Goal: Task Accomplishment & Management: Use online tool/utility

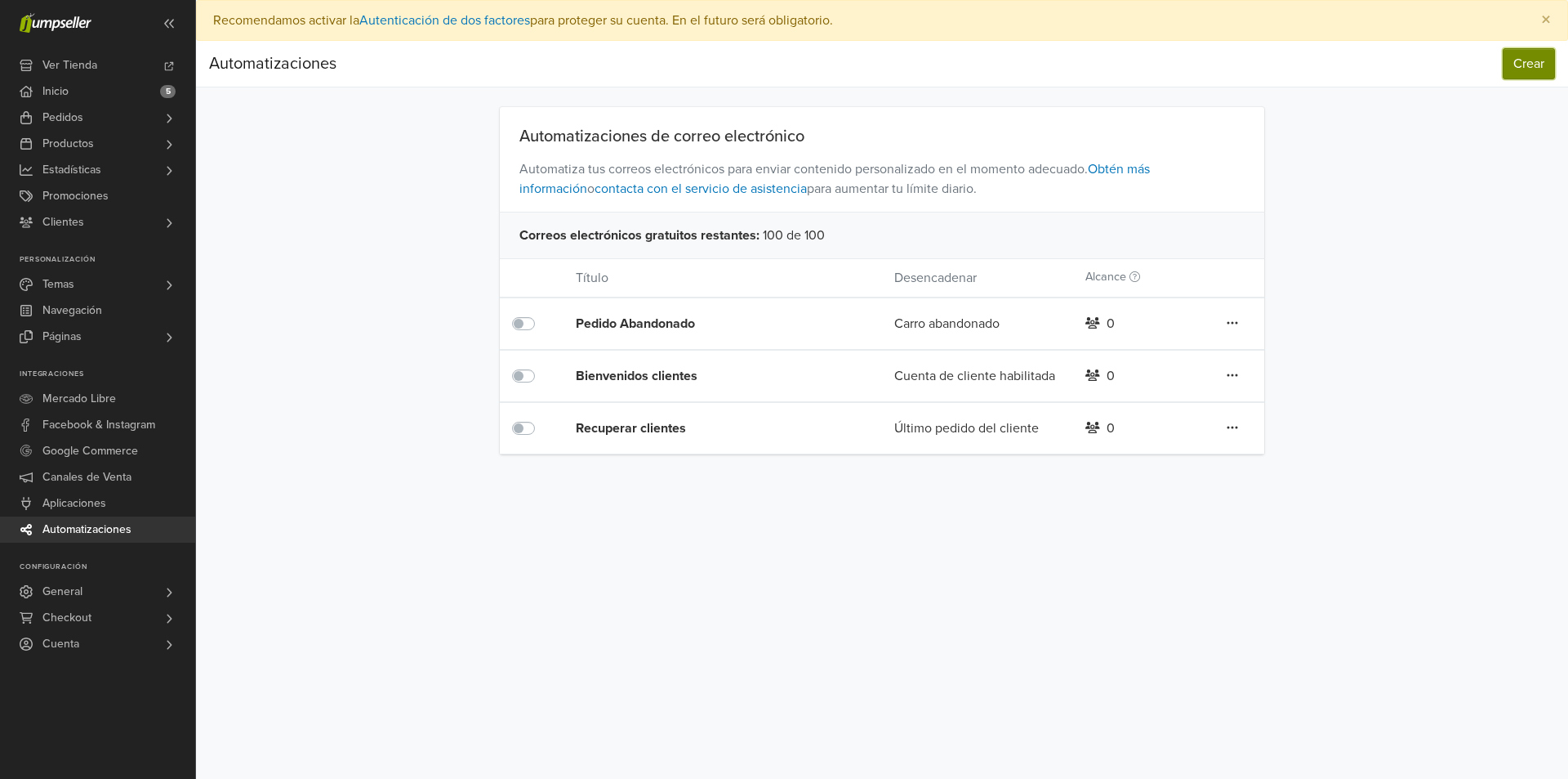
click at [1522, 70] on button "Crear" at bounding box center [1529, 64] width 53 height 31
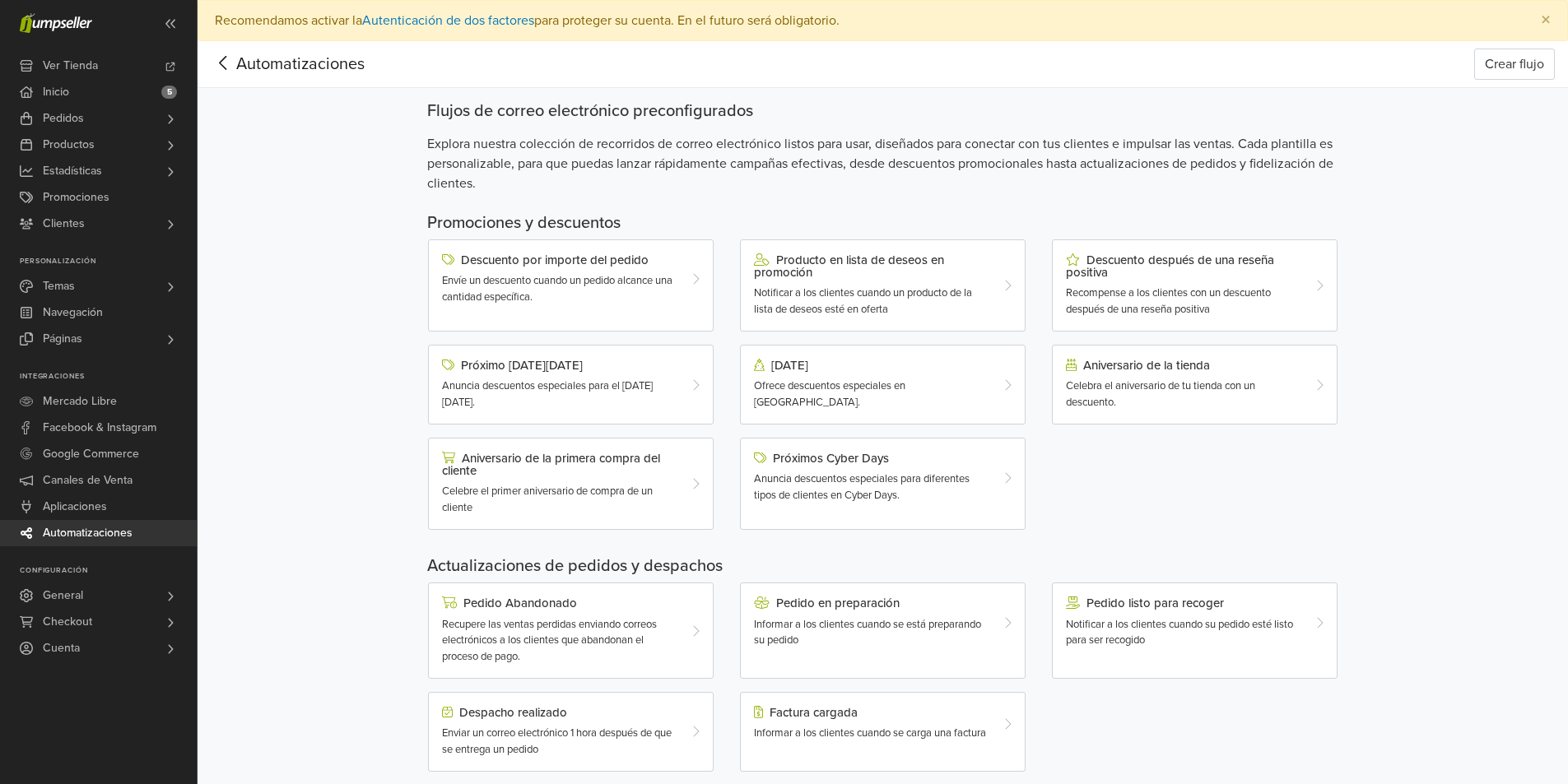
click at [224, 70] on icon at bounding box center [223, 63] width 26 height 20
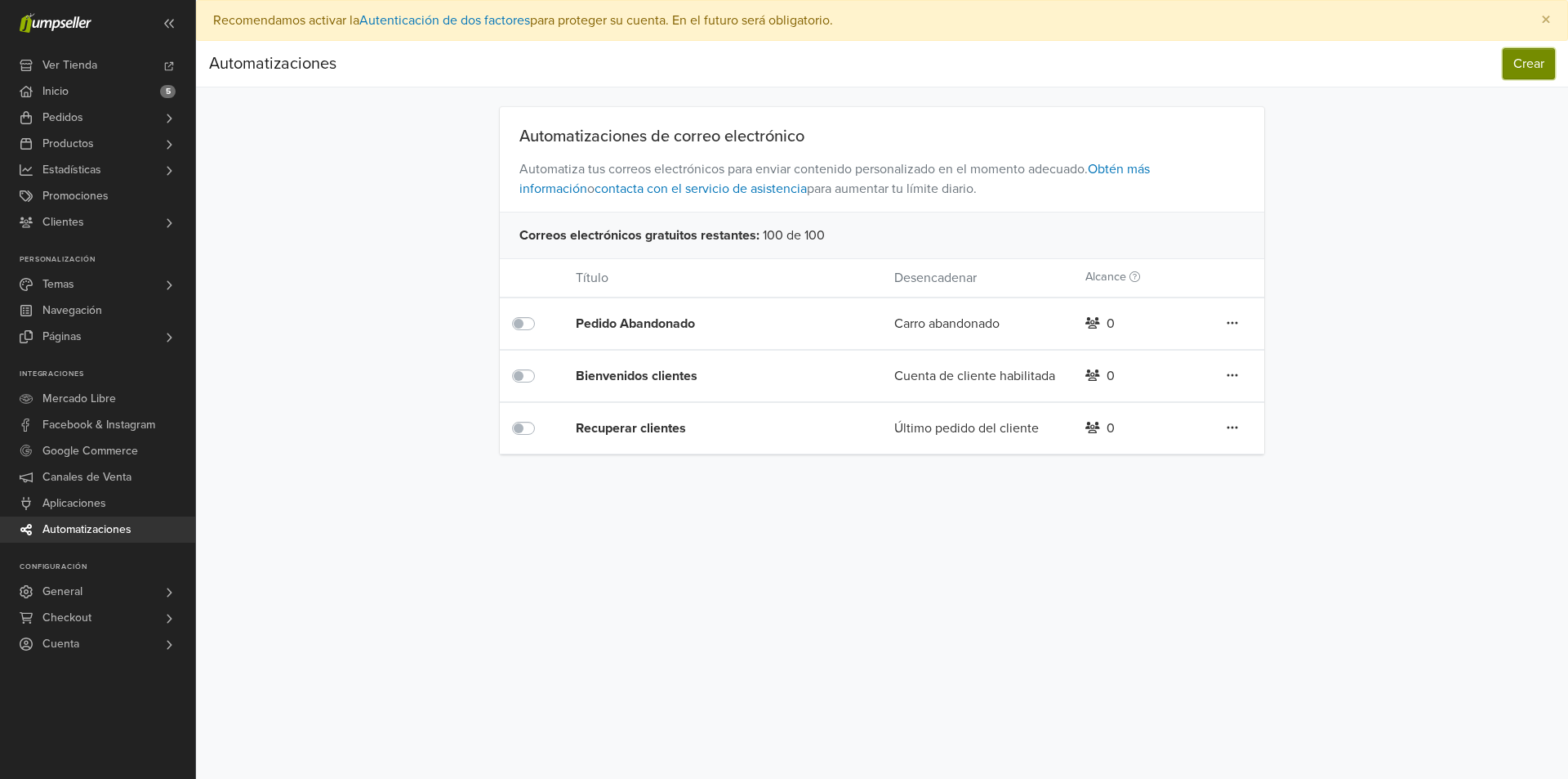
click at [1535, 68] on button "Crear" at bounding box center [1529, 64] width 53 height 31
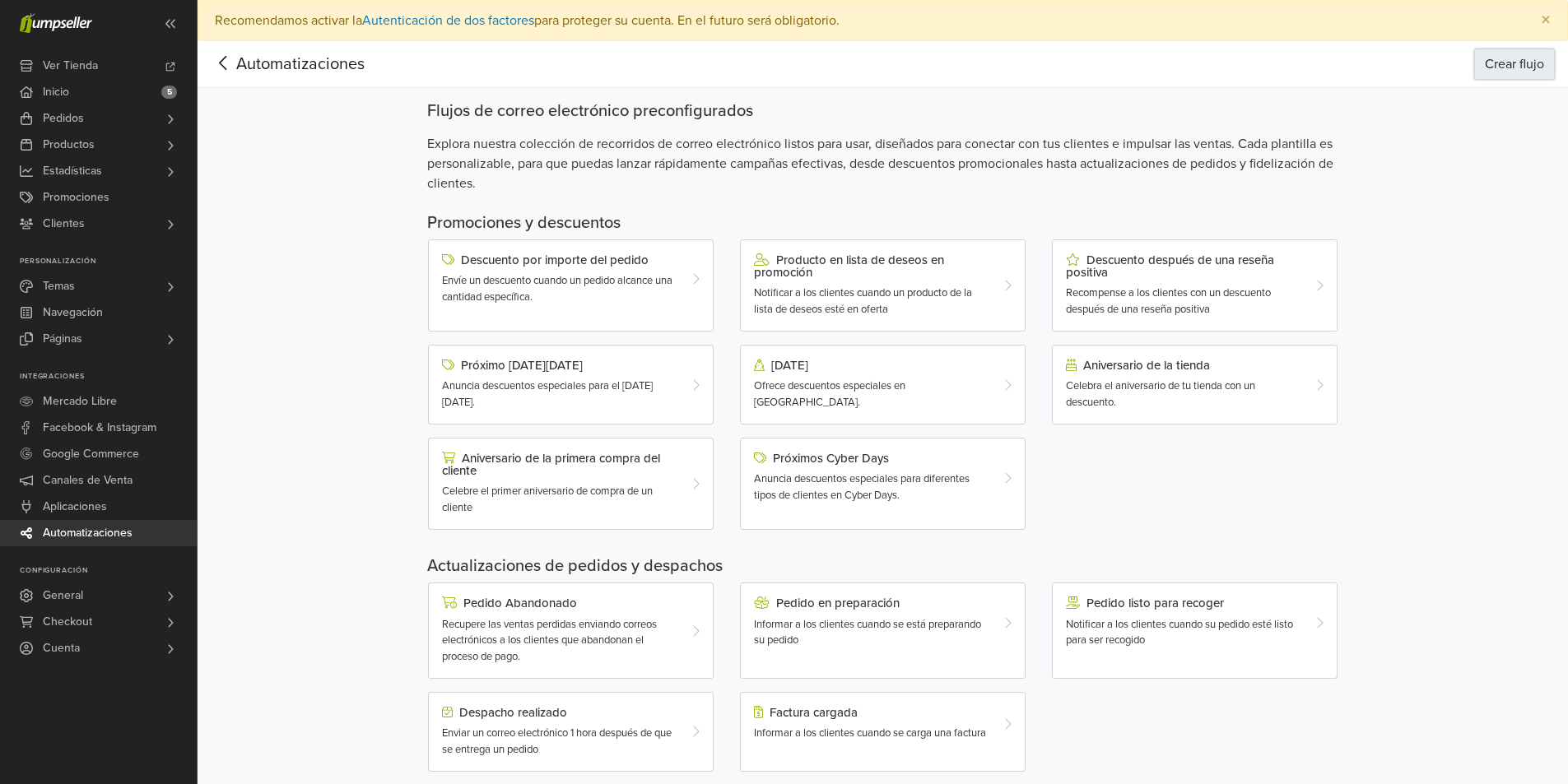
click at [1513, 65] on button "Crear flujo" at bounding box center [1514, 64] width 81 height 31
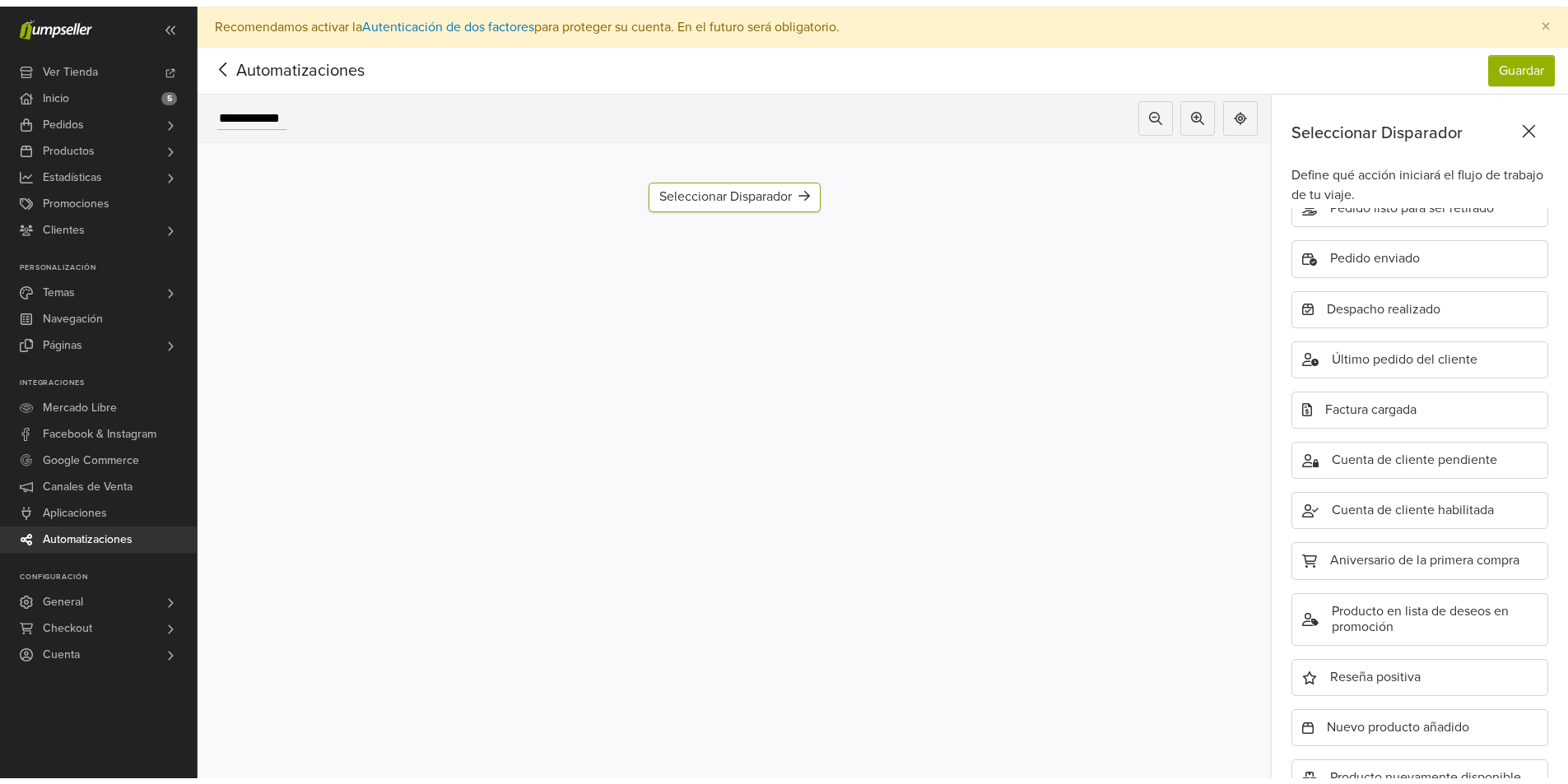
scroll to position [351, 0]
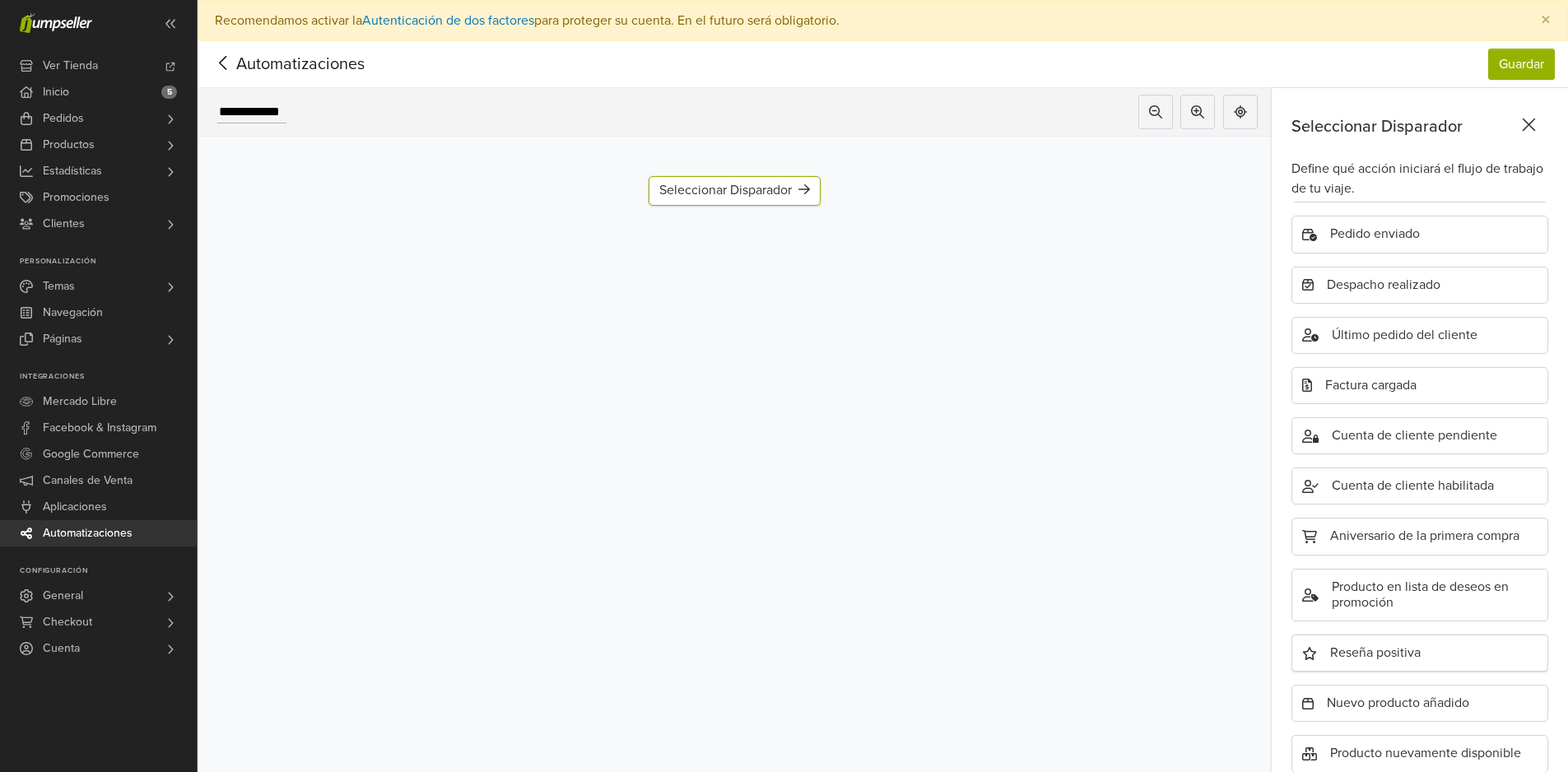
click at [1380, 658] on div "Reseña positiva" at bounding box center [1420, 653] width 257 height 37
click at [758, 191] on div "Reseña positiva" at bounding box center [735, 190] width 134 height 29
click at [721, 190] on div "Reseña positiva" at bounding box center [735, 190] width 134 height 29
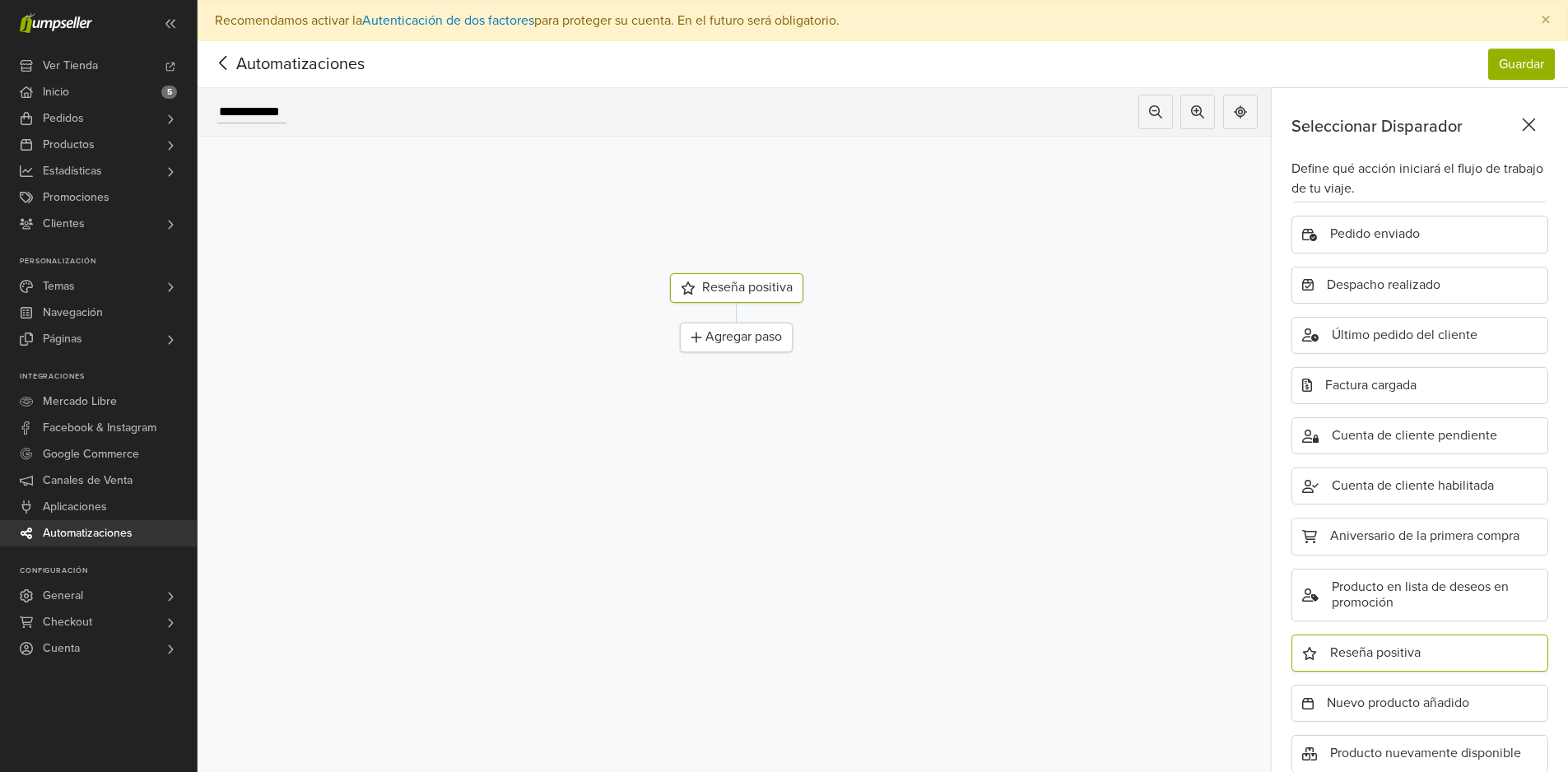
drag, startPoint x: 753, startPoint y: 193, endPoint x: 754, endPoint y: 290, distance: 97.0
click at [754, 290] on div "Reseña positiva" at bounding box center [737, 288] width 134 height 29
drag, startPoint x: 745, startPoint y: 336, endPoint x: 738, endPoint y: 318, distance: 19.3
click at [738, 318] on div "Agregar paso" at bounding box center [729, 320] width 113 height 29
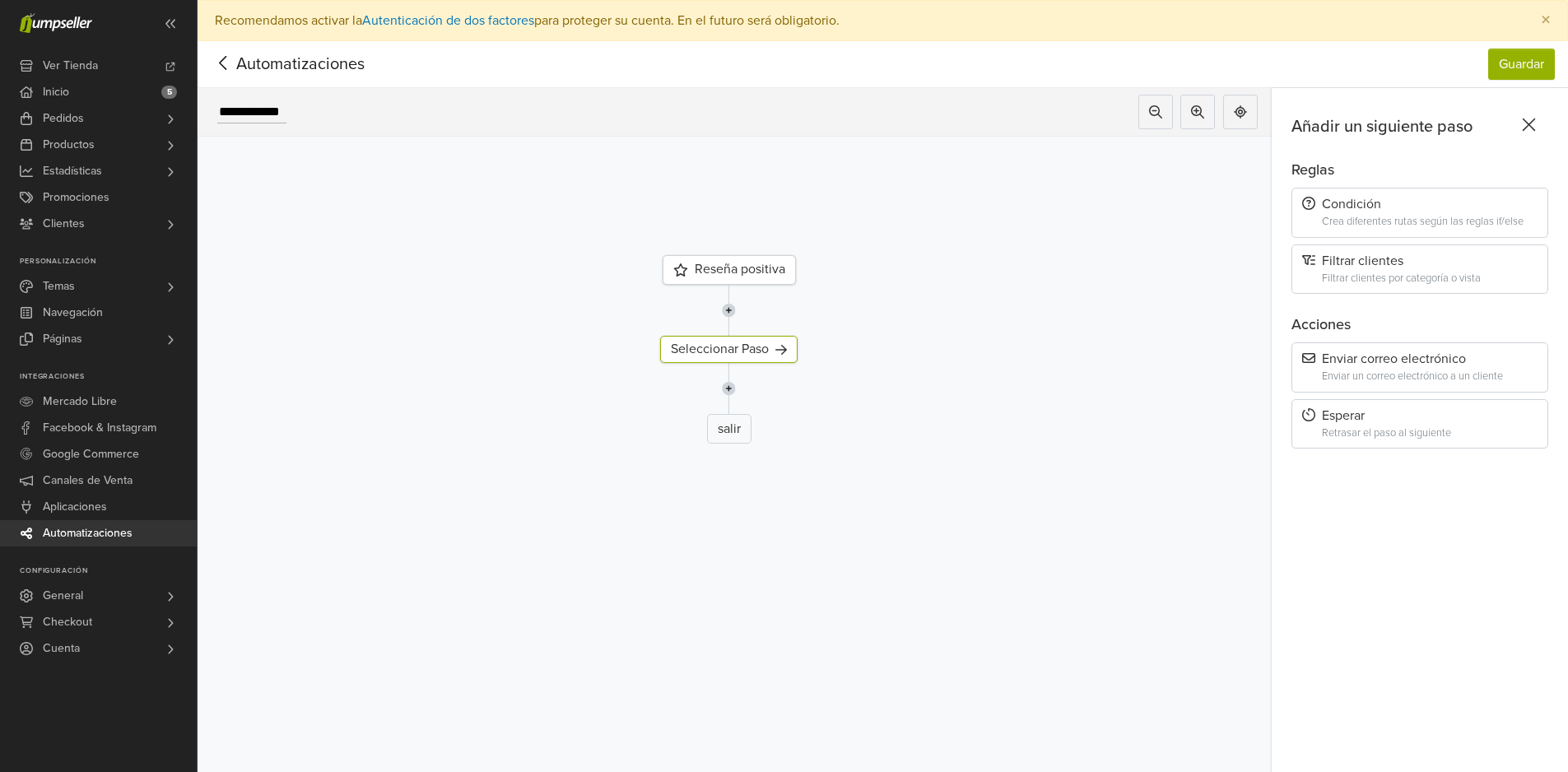
click at [735, 429] on div "salir" at bounding box center [729, 429] width 45 height 29
click at [722, 429] on div "salir" at bounding box center [729, 429] width 45 height 29
click at [216, 64] on icon at bounding box center [223, 63] width 26 height 20
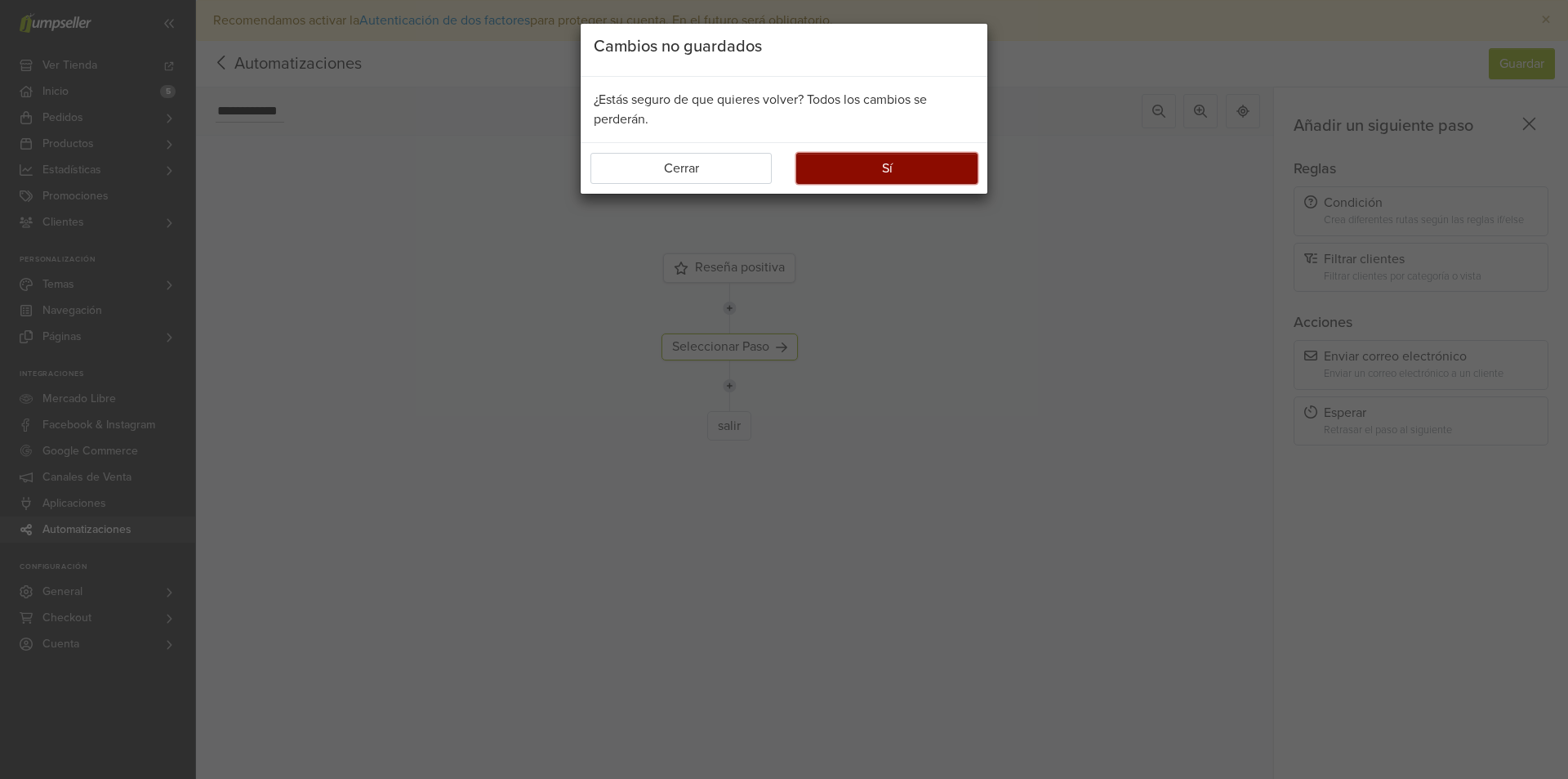
click at [855, 167] on button "Sí" at bounding box center [888, 168] width 182 height 31
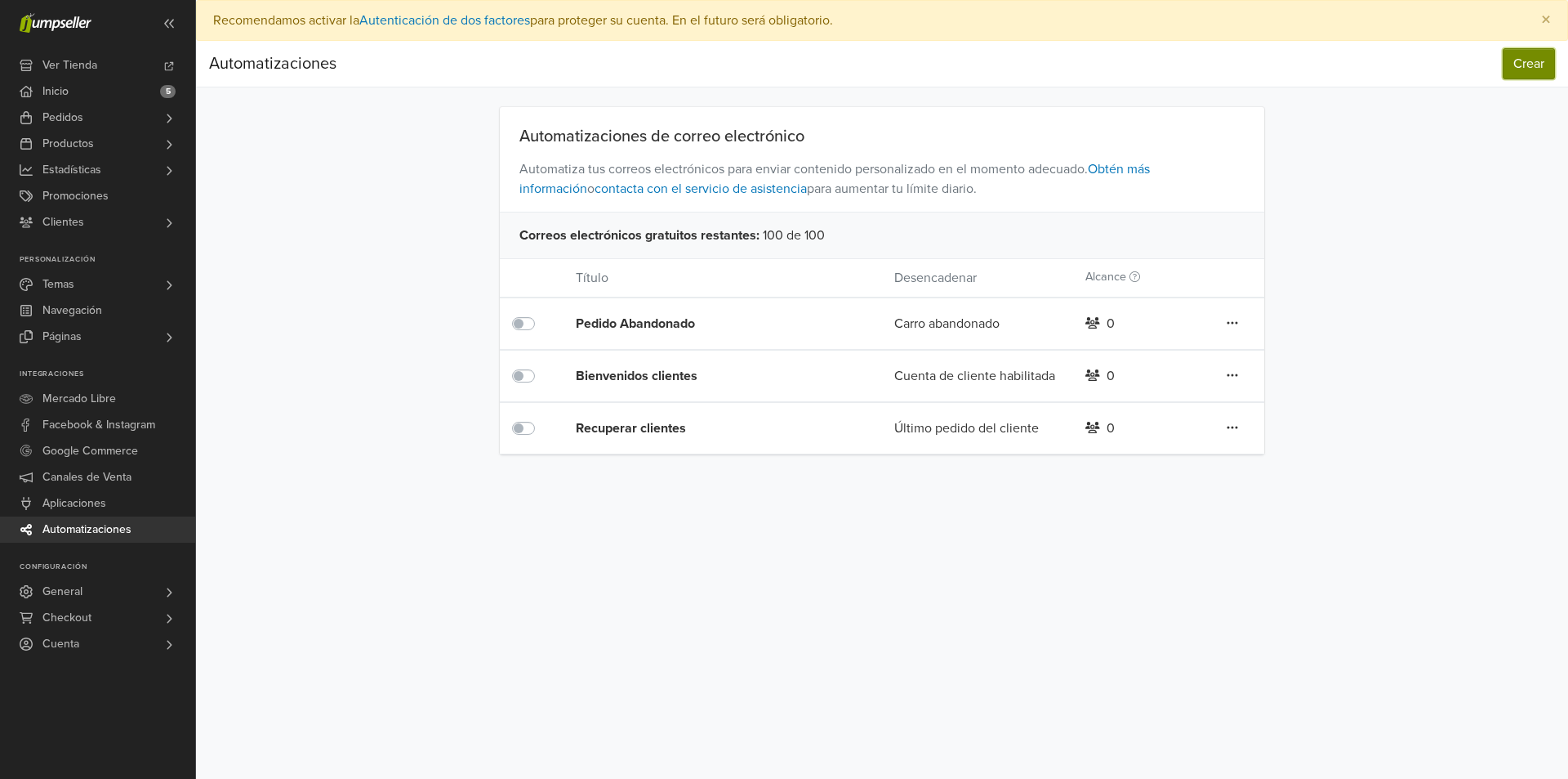
click at [1532, 65] on button "Crear" at bounding box center [1529, 64] width 53 height 31
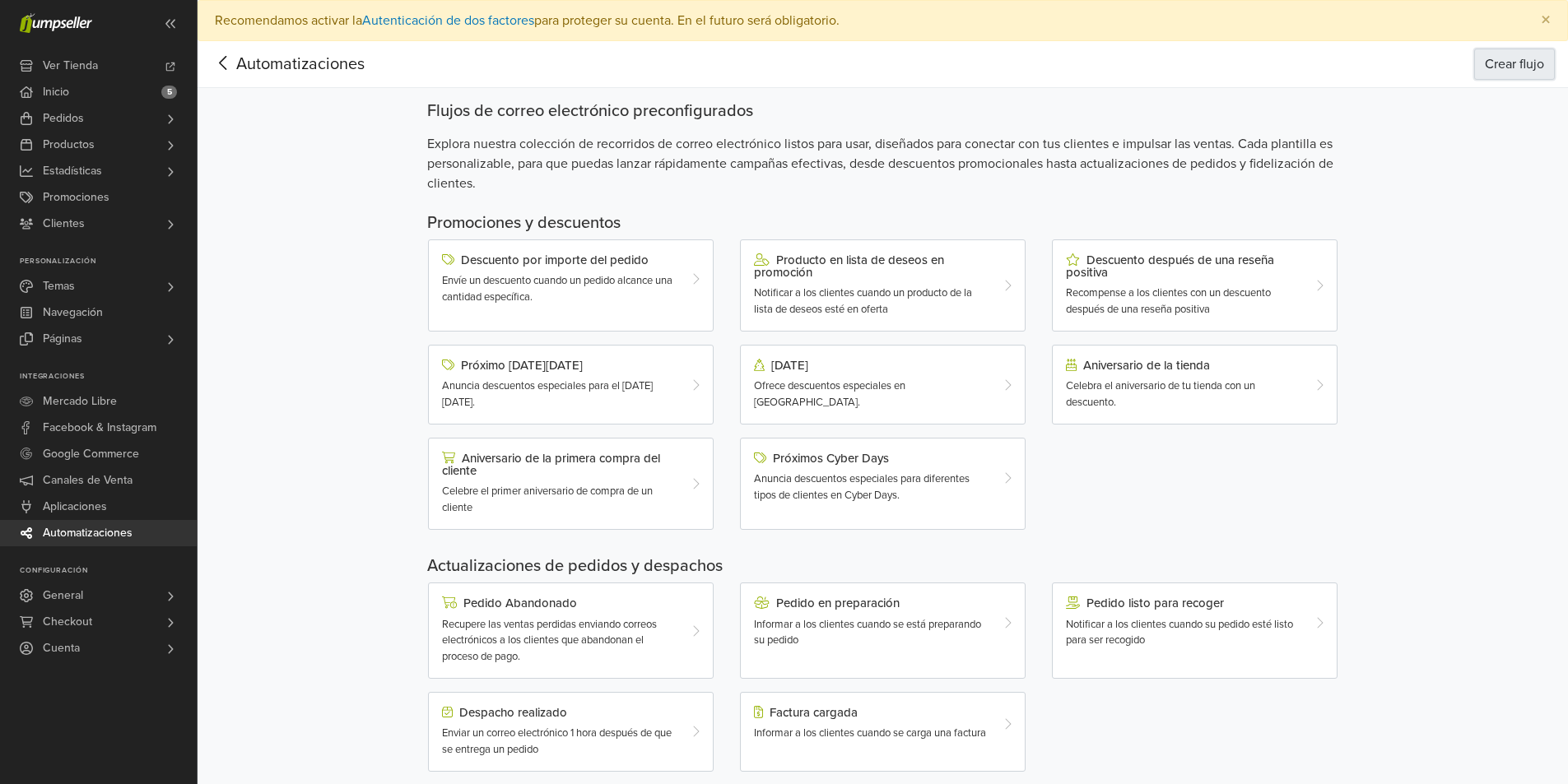
click at [1509, 56] on button "Crear flujo" at bounding box center [1514, 64] width 81 height 31
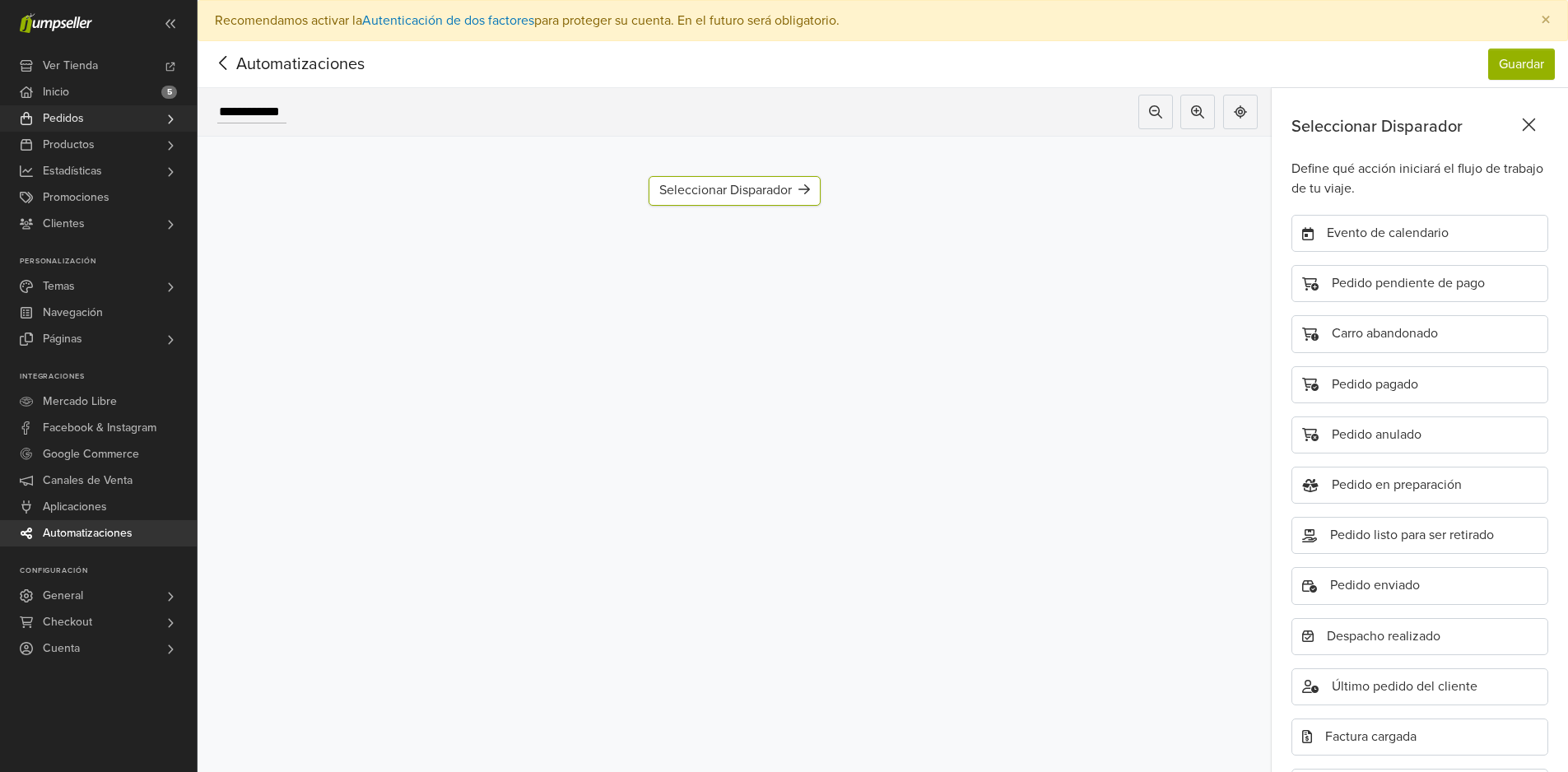
click at [70, 118] on span "Pedidos" at bounding box center [63, 118] width 41 height 27
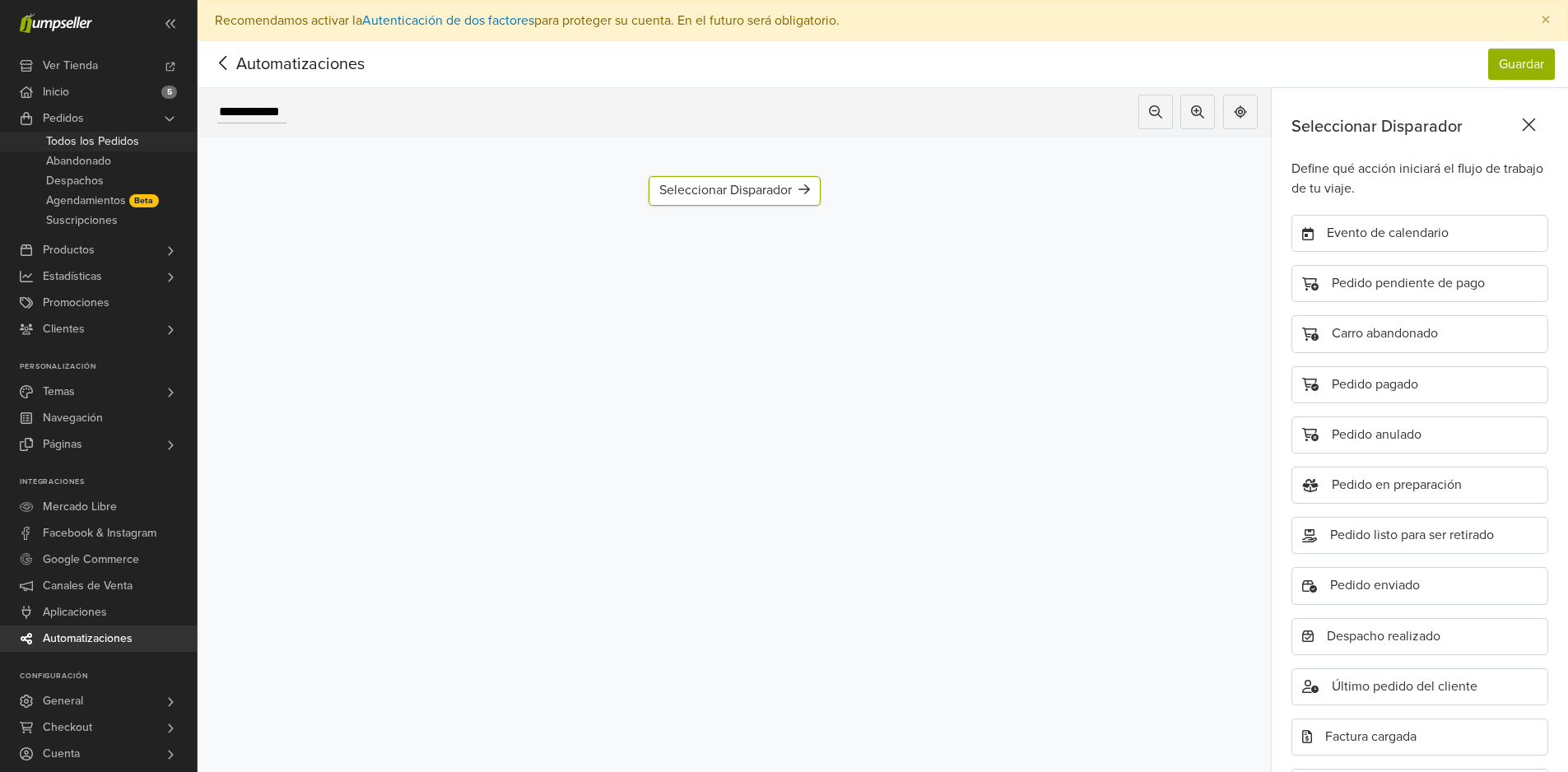
click at [92, 136] on span "Todos los Pedidos" at bounding box center [92, 142] width 93 height 20
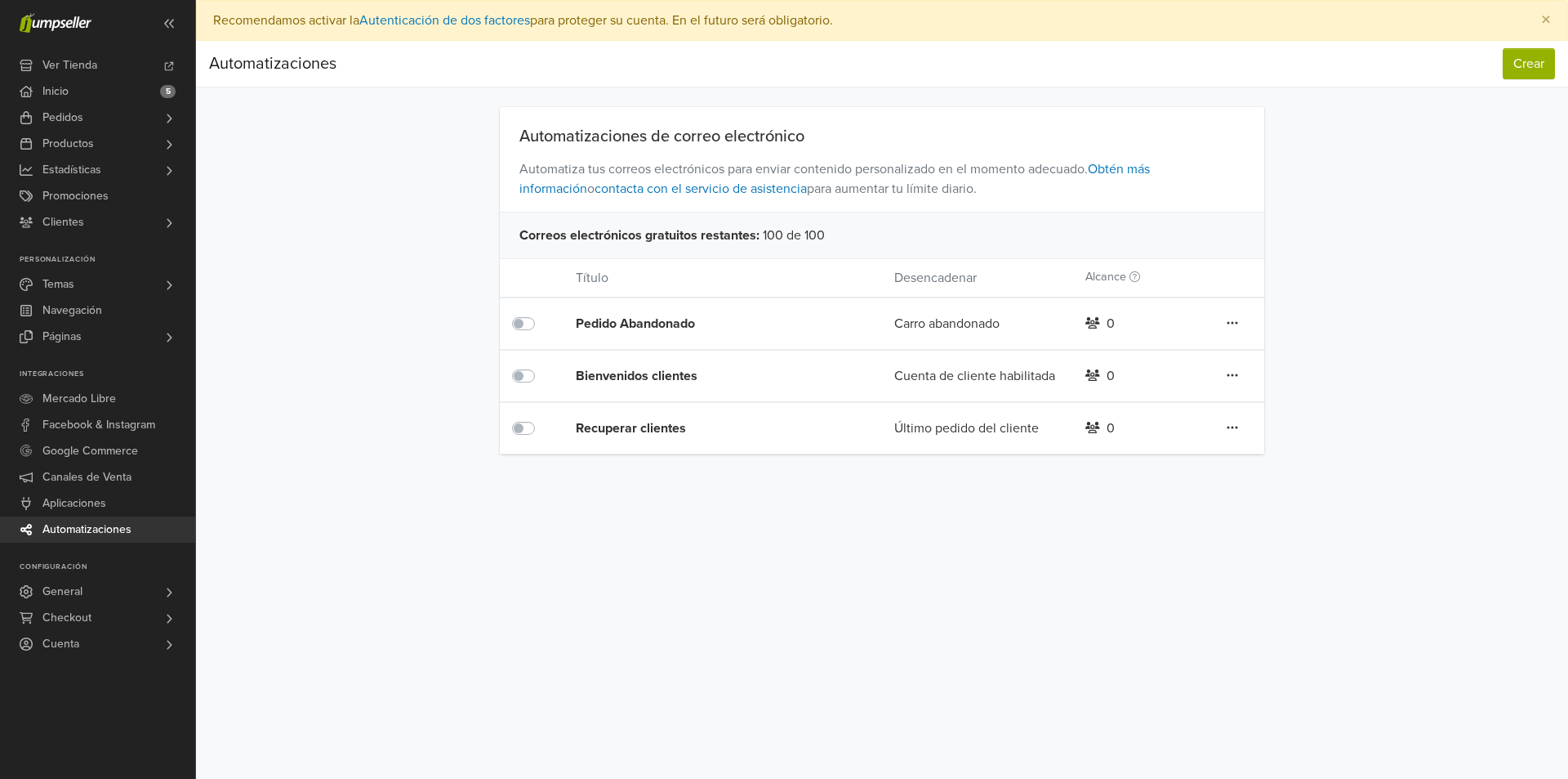
click at [640, 320] on div "Pedido Abandonado" at bounding box center [703, 324] width 255 height 20
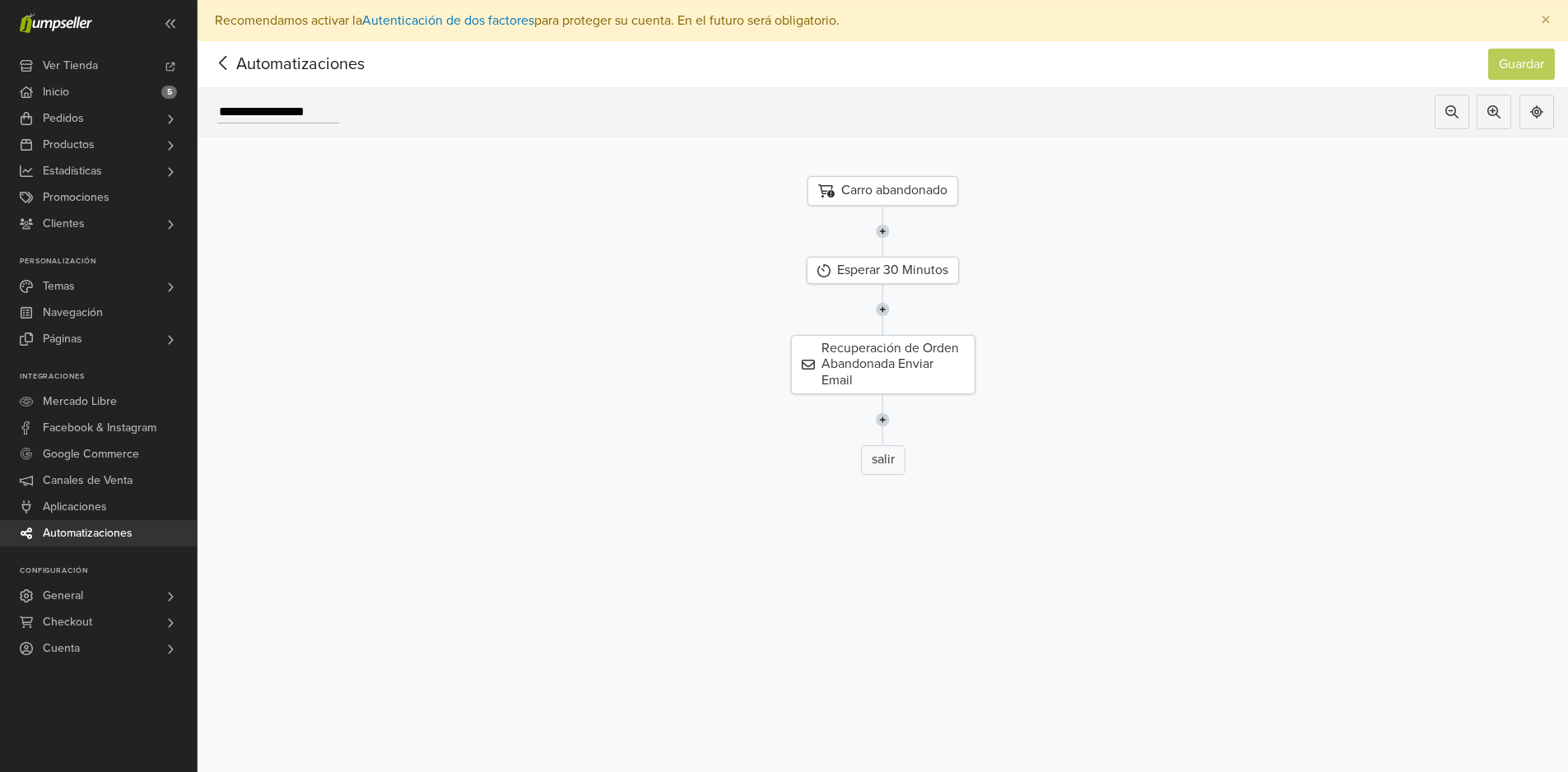
click at [222, 64] on icon at bounding box center [223, 63] width 26 height 20
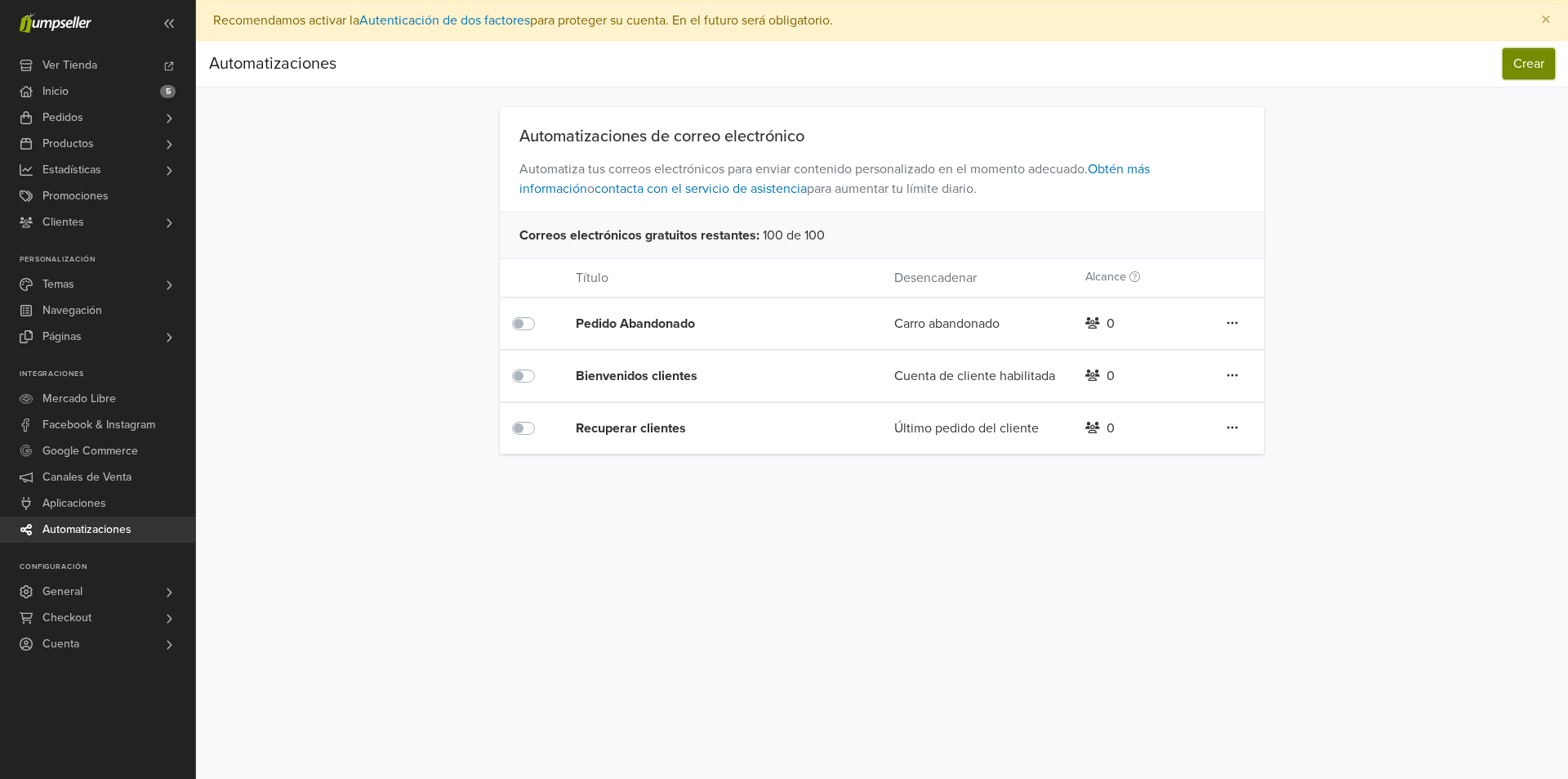
click at [1528, 59] on button "Crear" at bounding box center [1529, 64] width 53 height 31
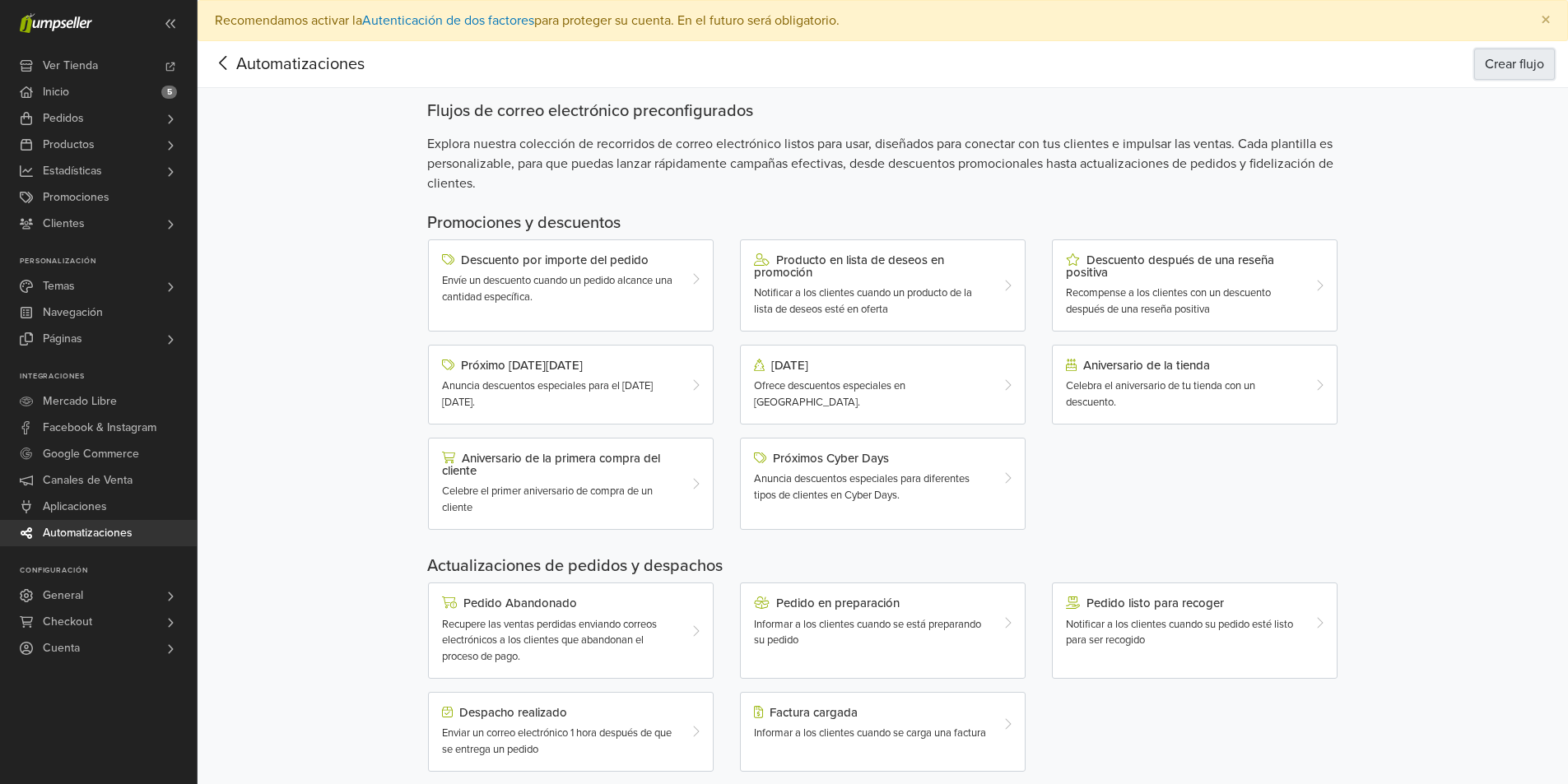
click at [1515, 53] on button "Crear flujo" at bounding box center [1514, 64] width 81 height 31
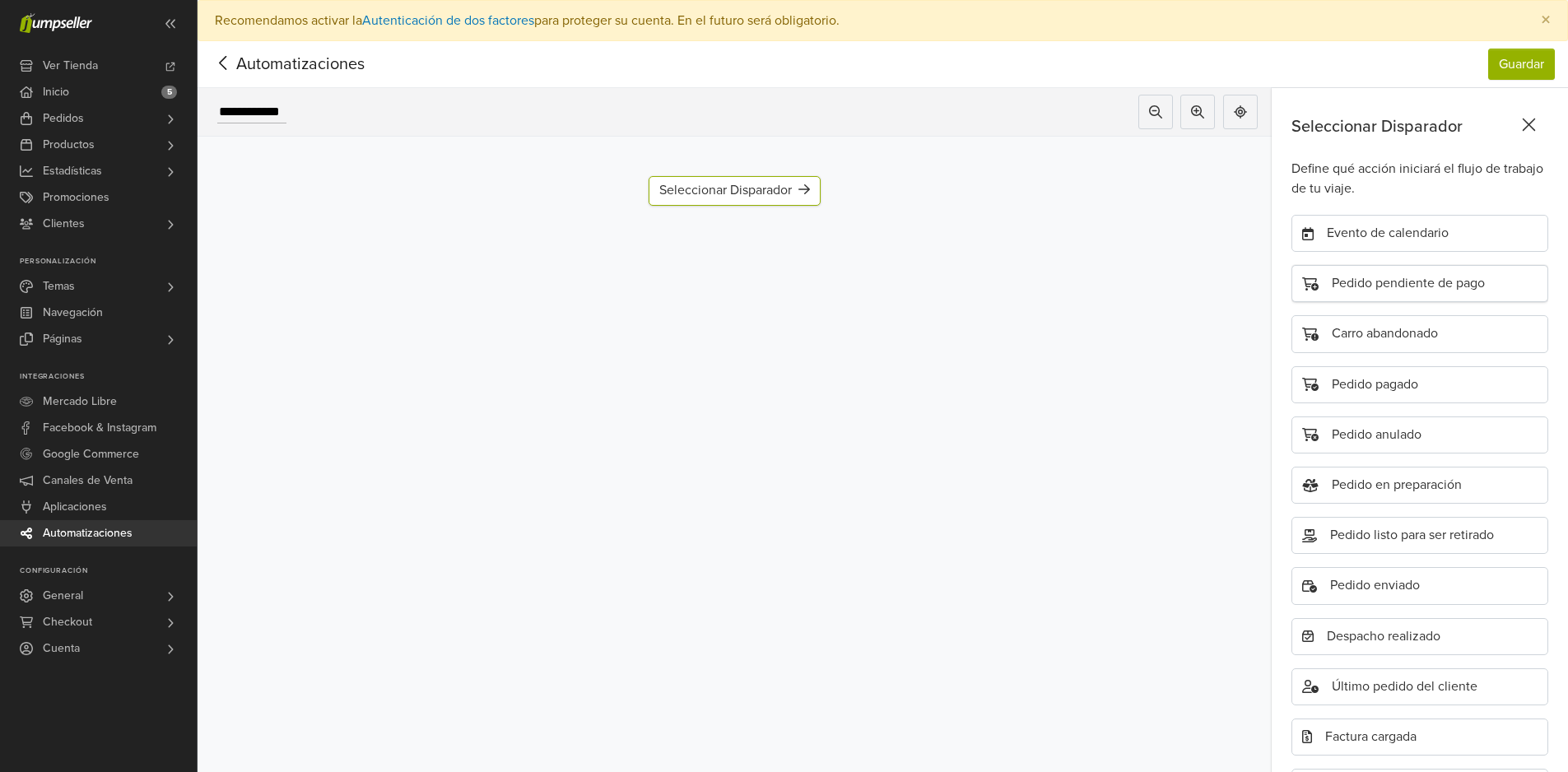
click at [1447, 284] on div "Pedido pendiente de pago" at bounding box center [1420, 284] width 257 height 37
click at [735, 243] on div "Agregar paso" at bounding box center [734, 240] width 113 height 29
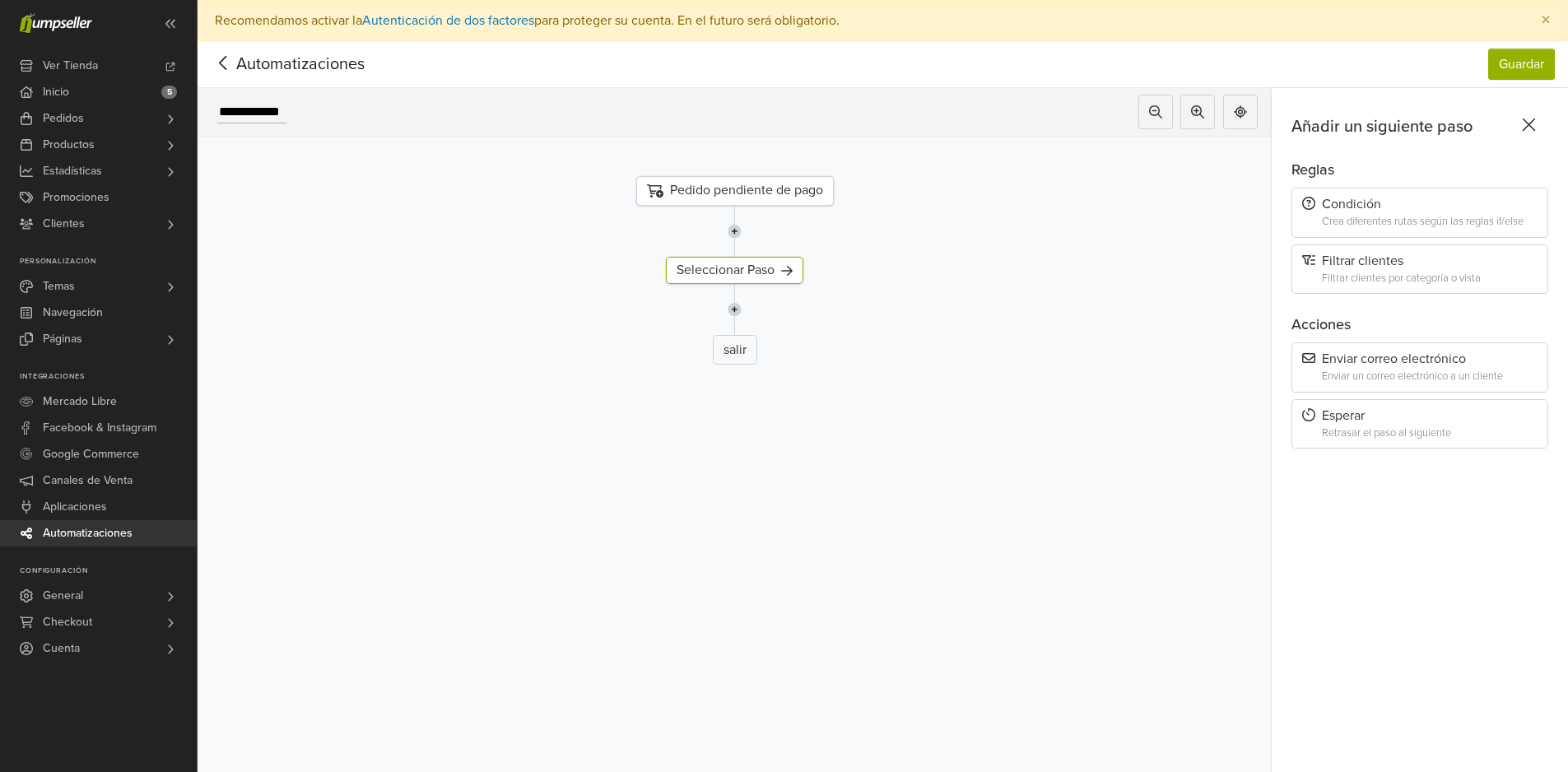
click at [1349, 430] on div "Retrasar el paso al siguiente" at bounding box center [1430, 433] width 216 height 12
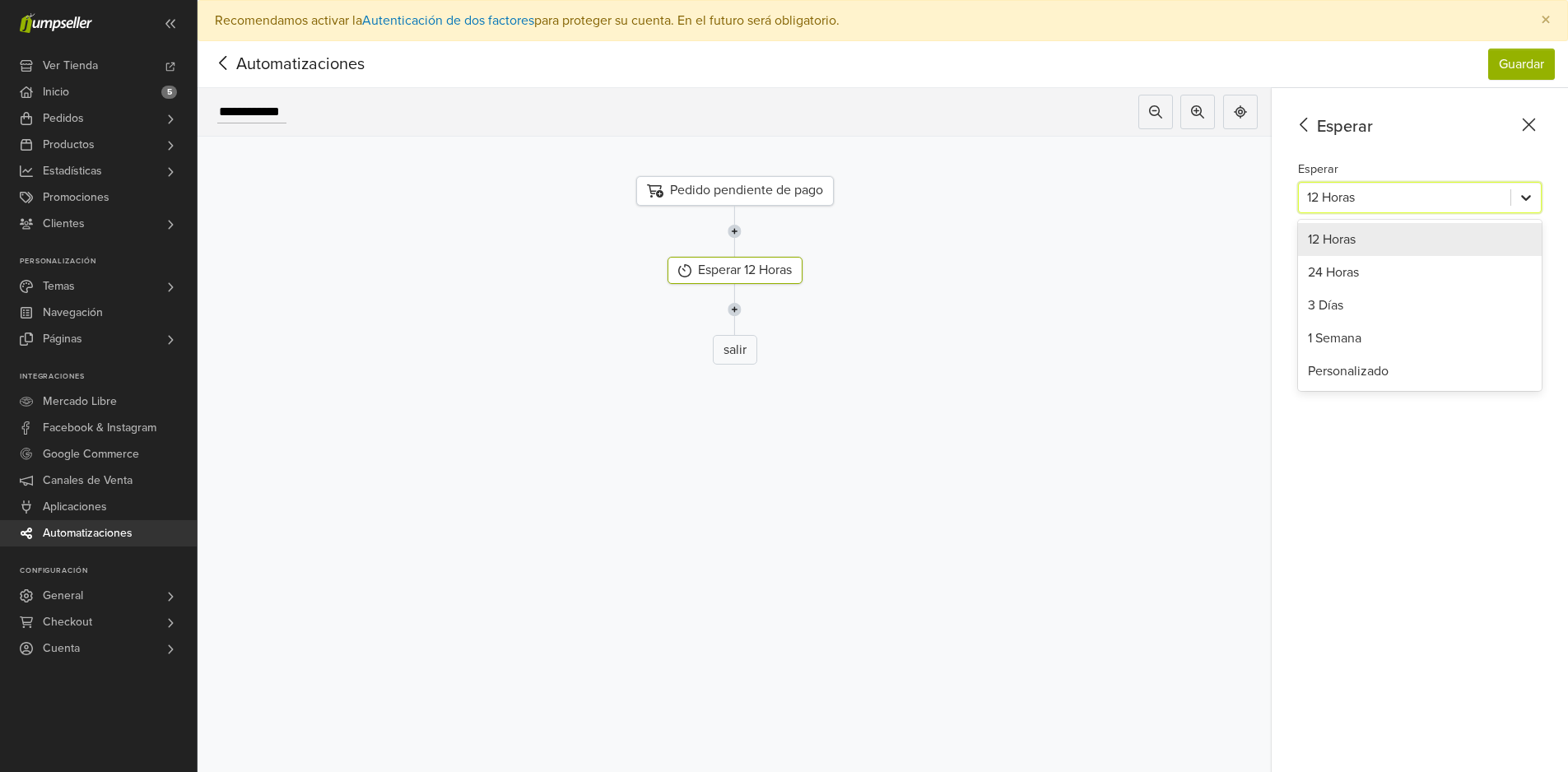
click at [1530, 199] on icon at bounding box center [1525, 198] width 10 height 5
click at [1360, 371] on div "Personalizado" at bounding box center [1420, 371] width 243 height 33
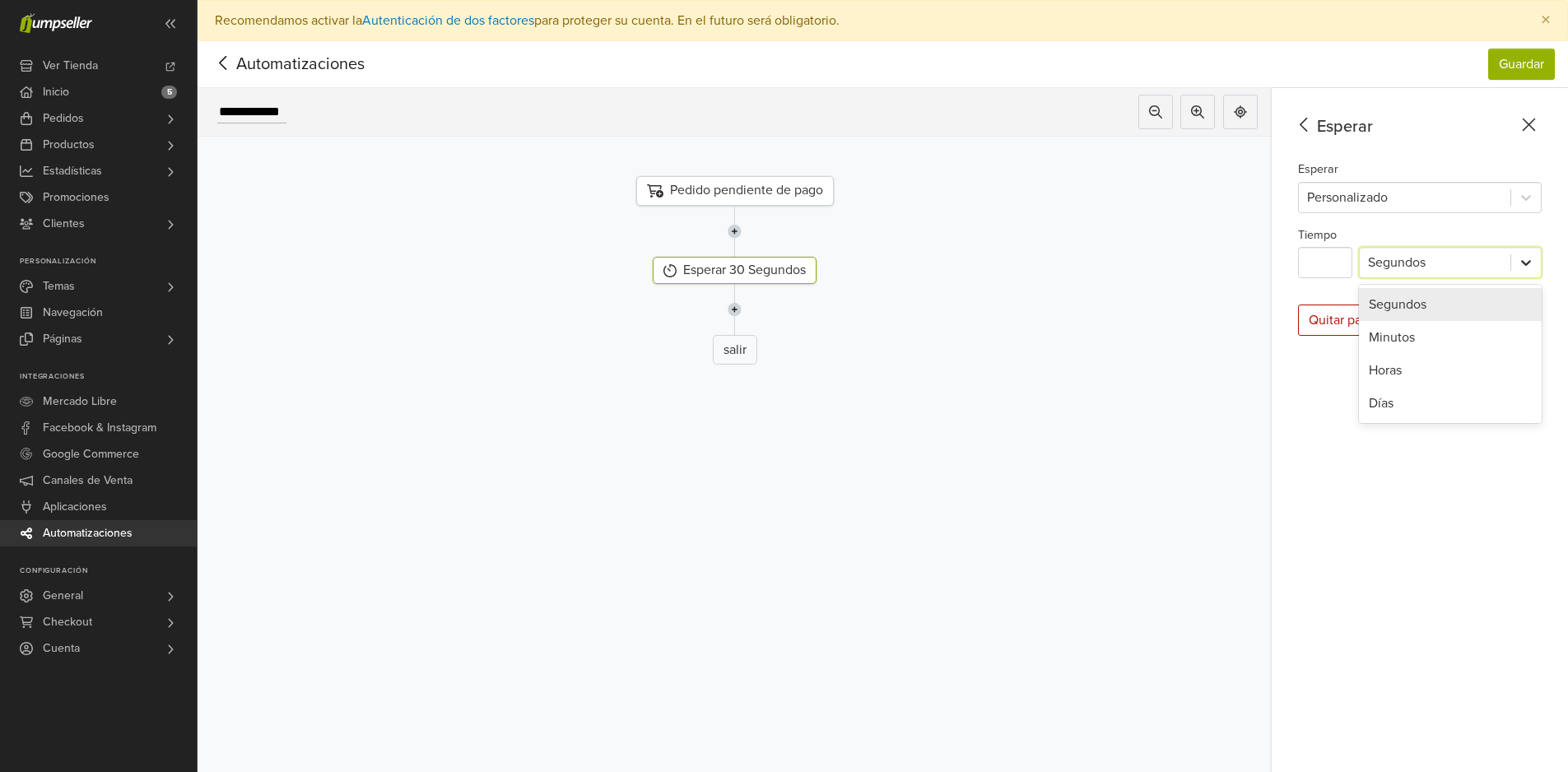
click at [1534, 266] on icon at bounding box center [1526, 263] width 16 height 16
click at [1413, 340] on div "Minutos" at bounding box center [1450, 338] width 183 height 33
click at [738, 310] on img at bounding box center [734, 310] width 14 height 51
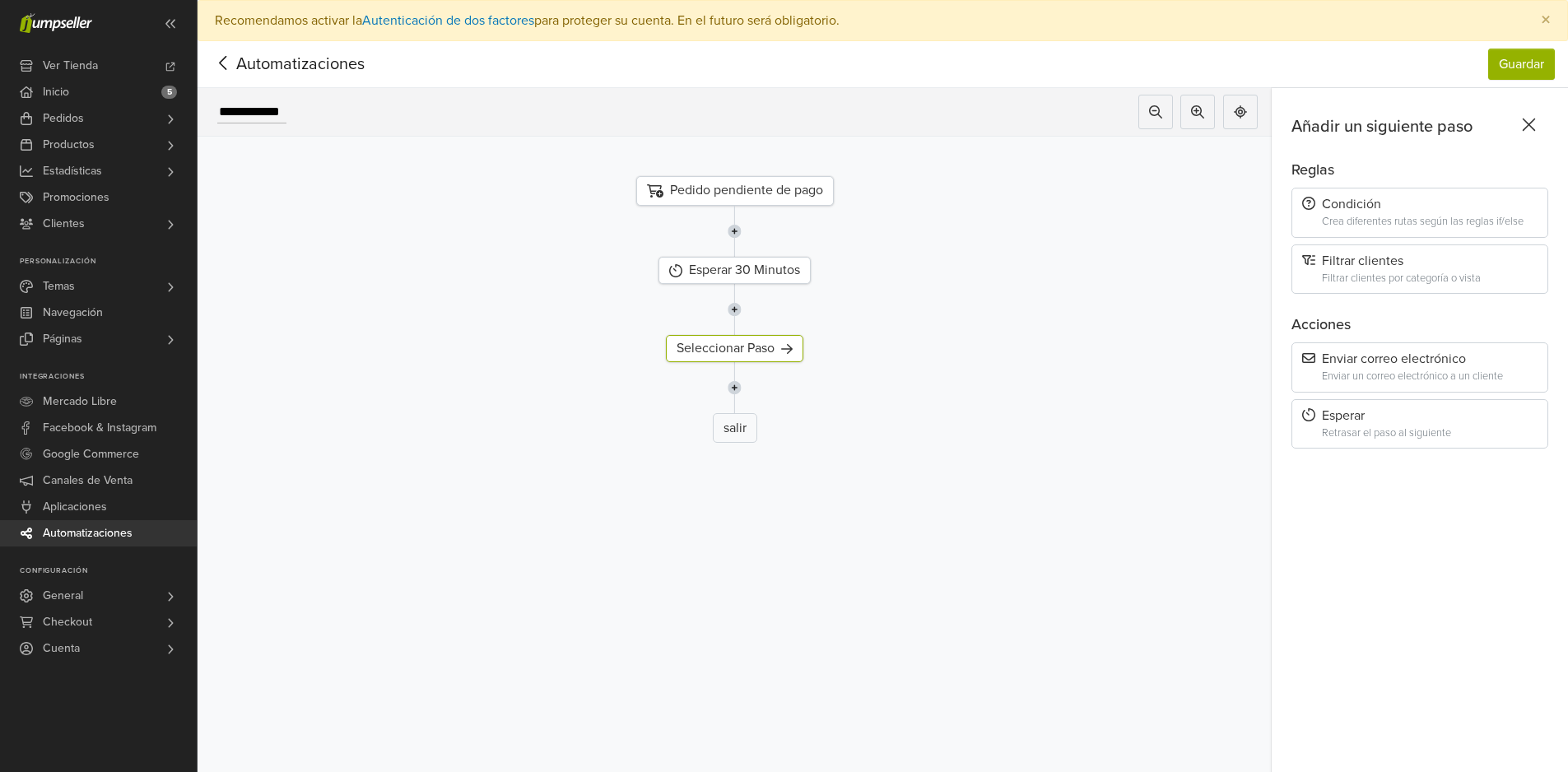
click at [1386, 364] on div "Enviar correo electrónico" at bounding box center [1419, 359] width 235 height 16
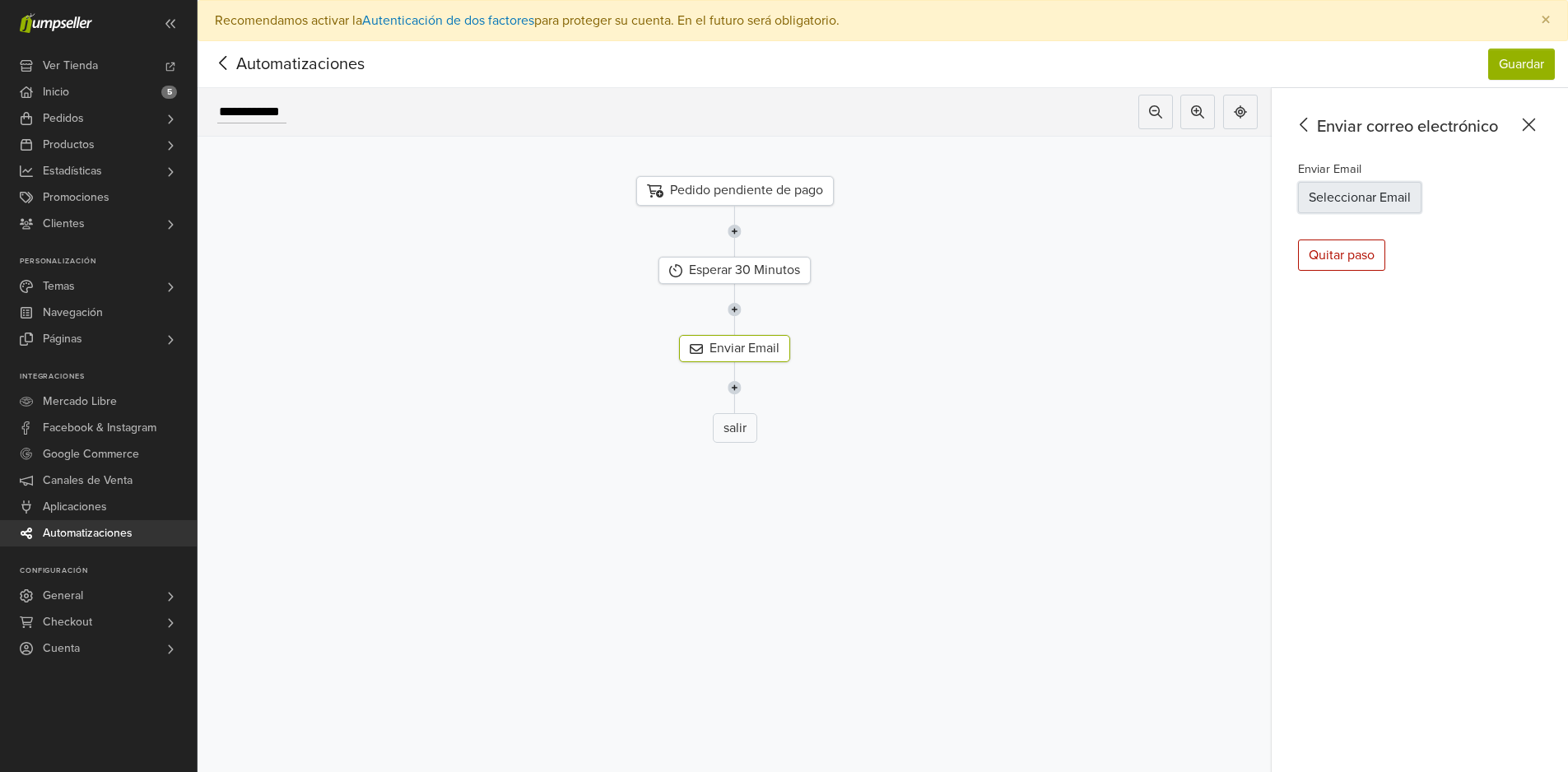
click at [1359, 190] on button "Seleccionar Email" at bounding box center [1359, 198] width 124 height 31
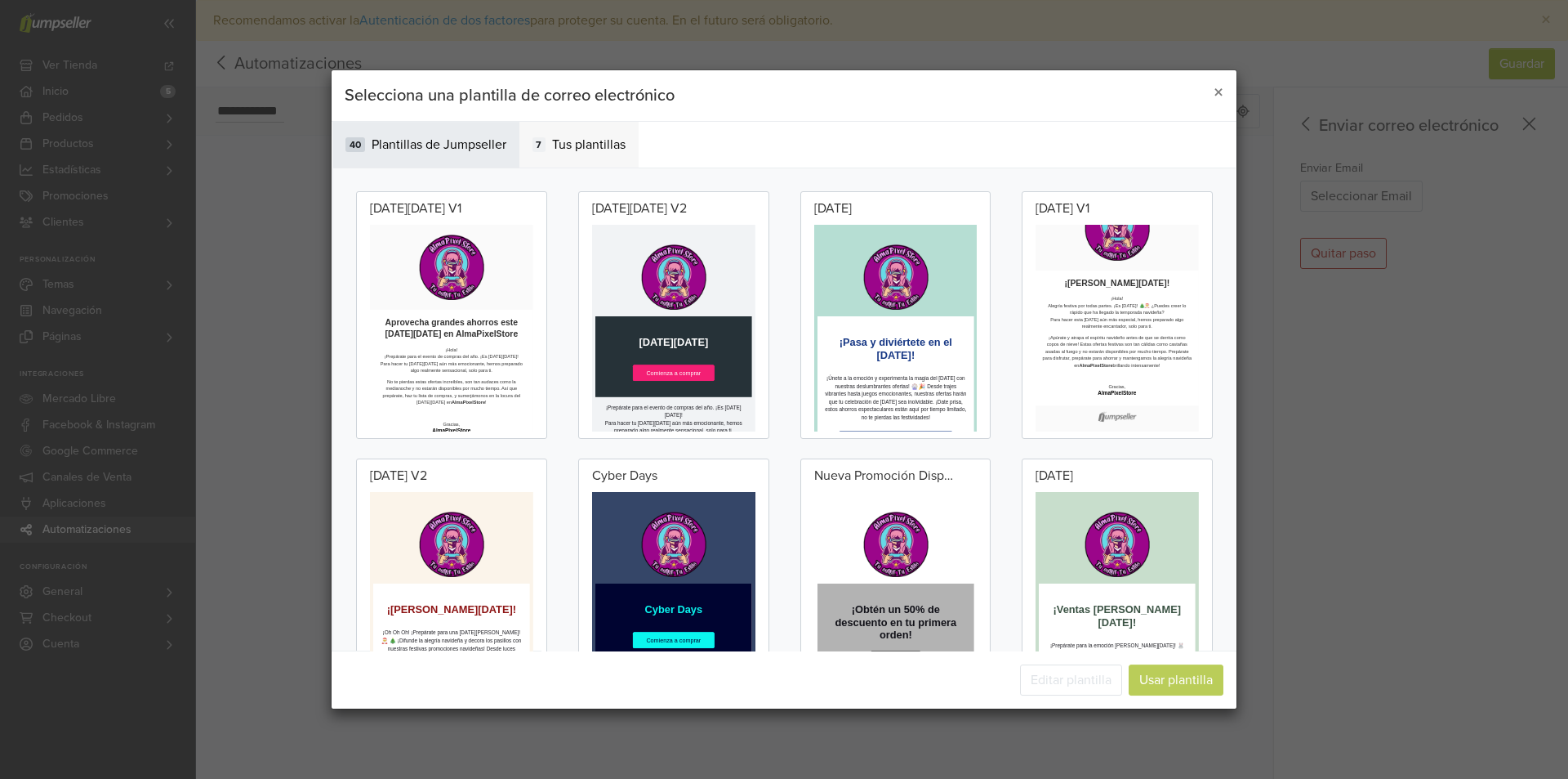
click at [593, 148] on span "Tus plantillas" at bounding box center [589, 145] width 74 height 20
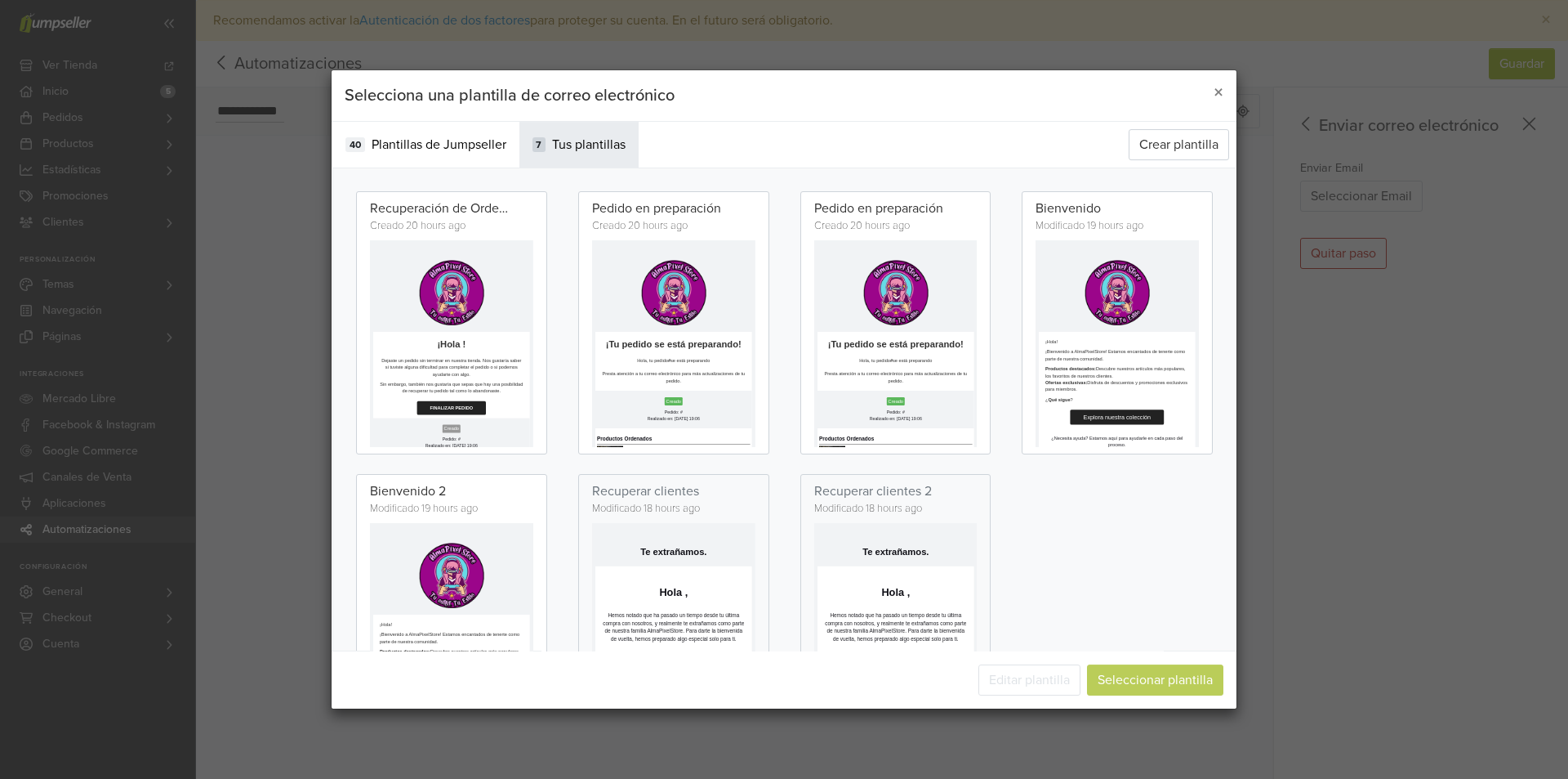
click at [666, 491] on h2 "¡Hola !" at bounding box center [573, 499] width 392 height 30
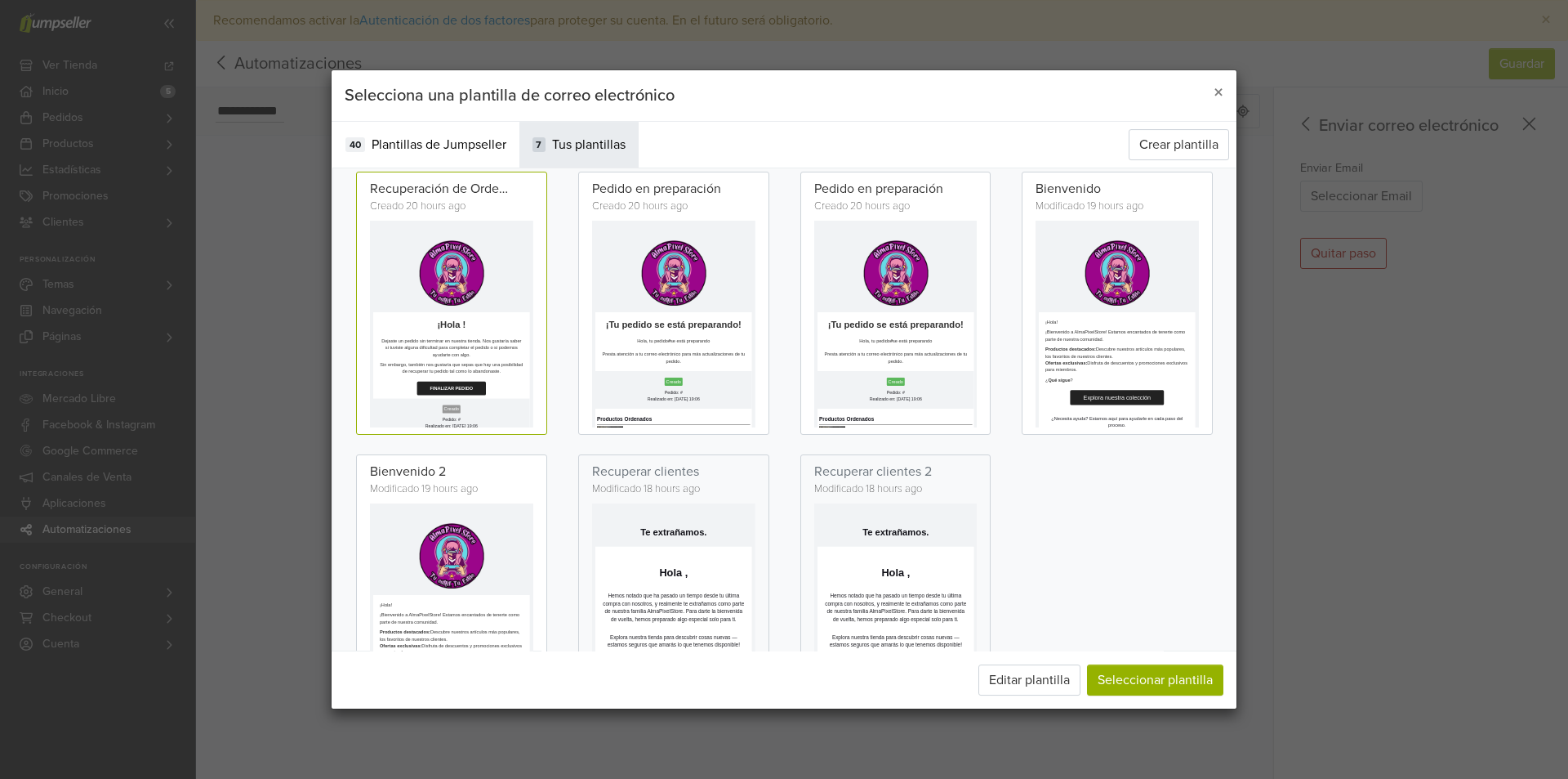
click at [670, 433] on td at bounding box center [573, 335] width 392 height 229
click at [709, 477] on h2 "¡Hola !" at bounding box center [573, 480] width 392 height 30
click at [1146, 676] on button "Seleccionar plantilla" at bounding box center [1156, 680] width 136 height 31
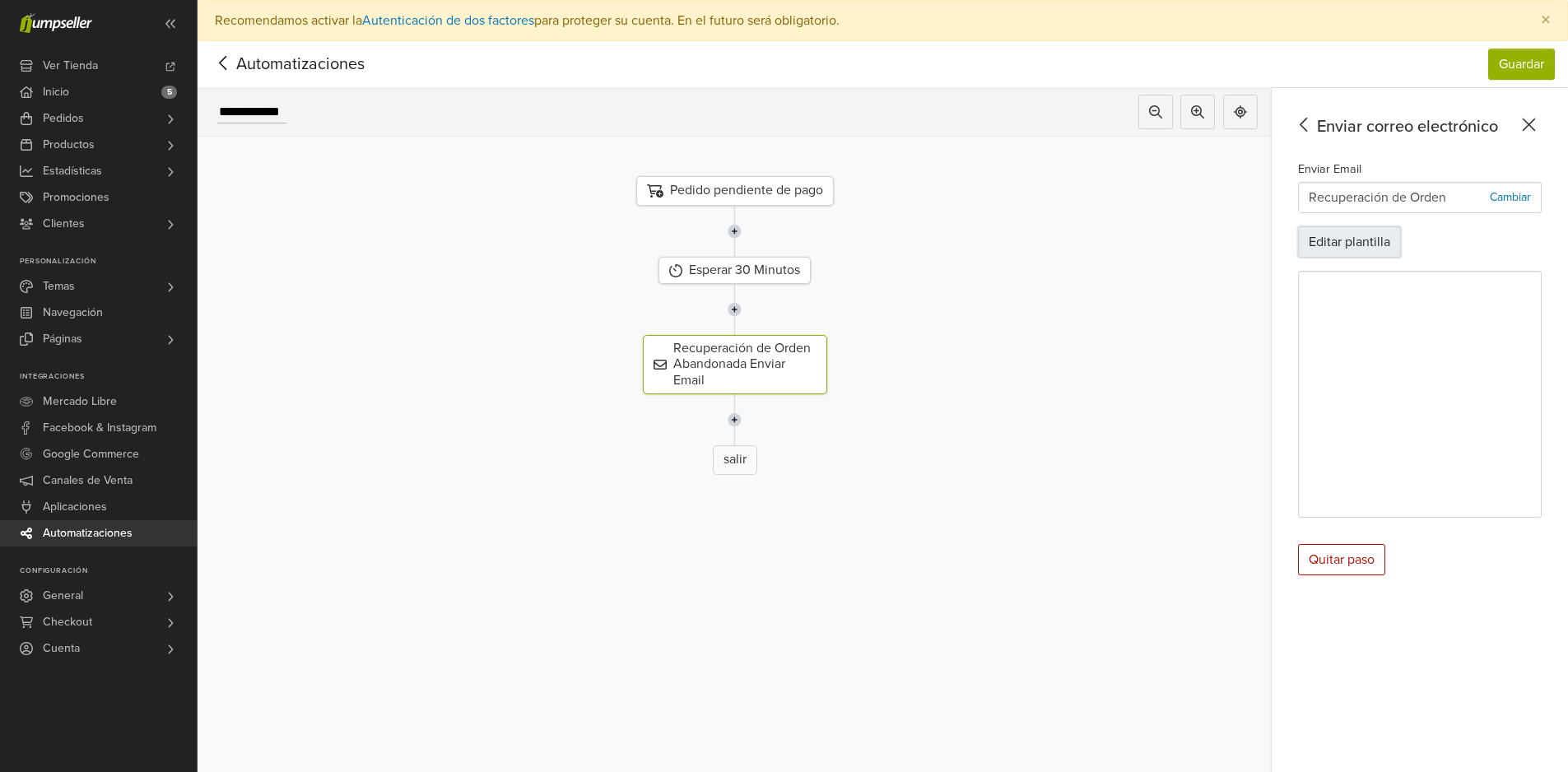
click at [1373, 249] on button "Editar plantilla" at bounding box center [1349, 242] width 103 height 31
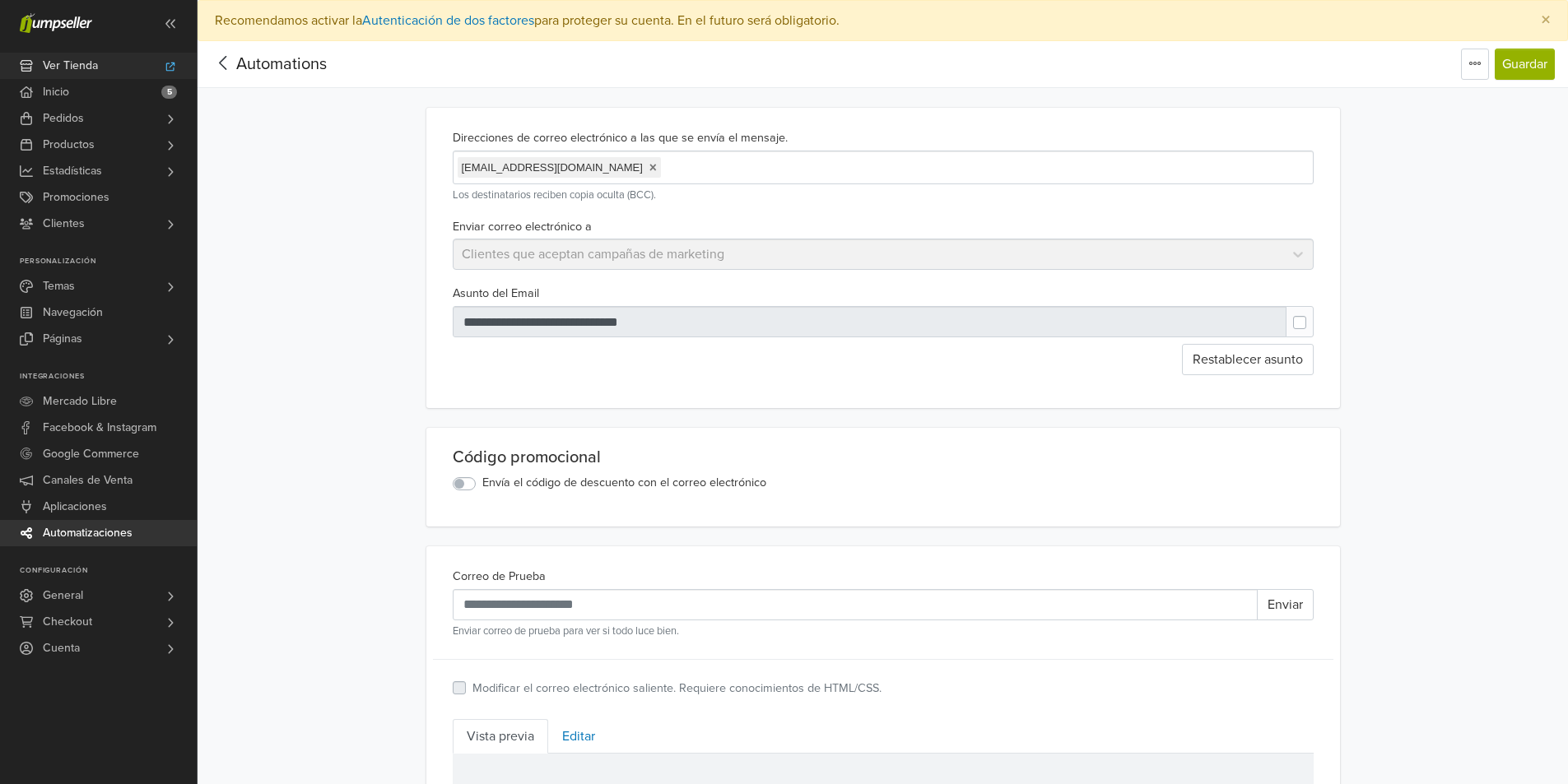
click at [88, 65] on span "Ver Tienda" at bounding box center [70, 66] width 55 height 27
